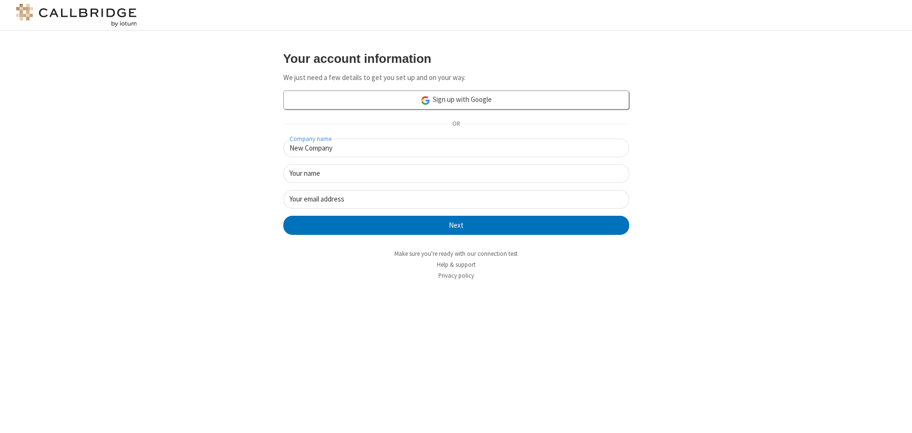
type input "New Company"
type input "New User"
type input "[EMAIL_ADDRESS][DOMAIN_NAME]"
click button "Next" at bounding box center [456, 225] width 346 height 19
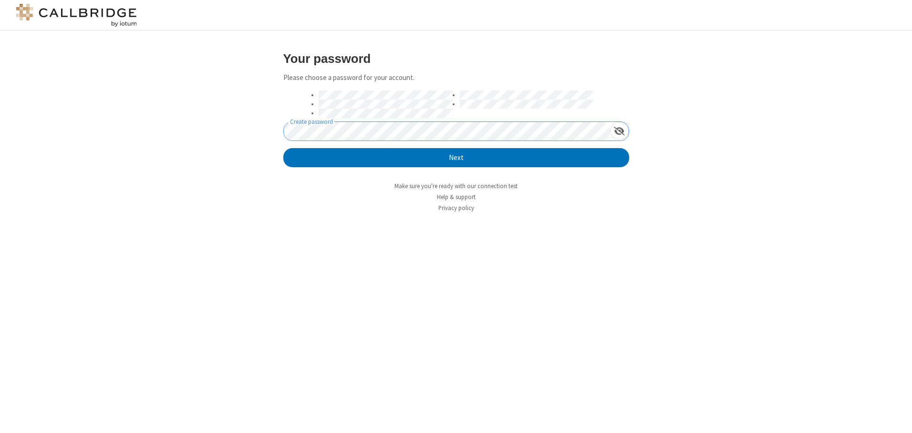
click at [283, 148] on button "Next" at bounding box center [456, 157] width 346 height 19
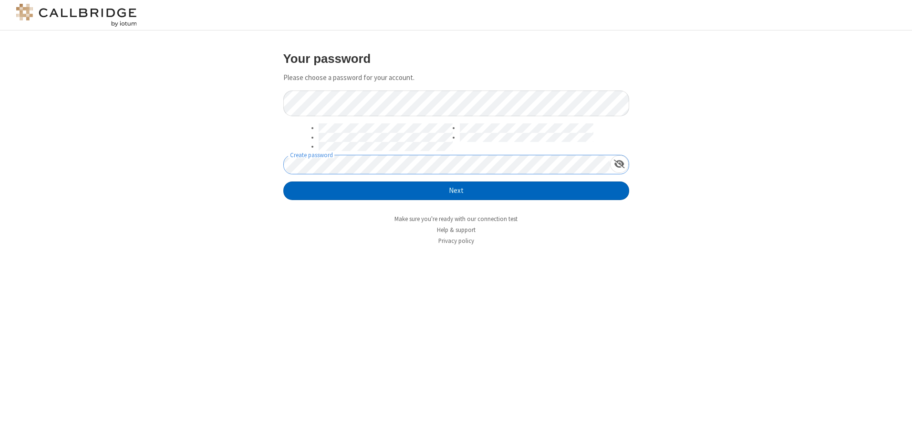
click at [456, 191] on button "Next" at bounding box center [456, 191] width 346 height 19
